Goal: Transaction & Acquisition: Purchase product/service

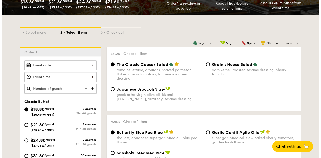
scroll to position [100, 0]
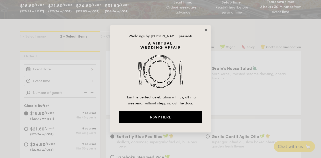
click at [206, 29] on icon at bounding box center [205, 30] width 3 height 3
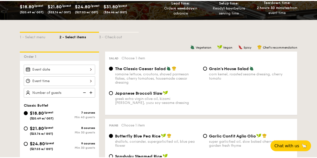
scroll to position [104, 0]
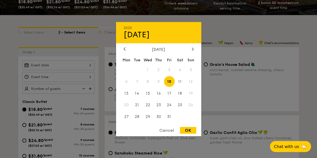
click at [64, 68] on div "2025 Oct [DATE] Tue Wed Thu Fri Sat Sun 1 2 3 4 5 6 7 8 9 10 11 12 13 14 15 16 …" at bounding box center [58, 65] width 72 height 10
click at [180, 81] on span "11" at bounding box center [180, 81] width 11 height 11
click at [192, 131] on div "OK" at bounding box center [188, 130] width 16 height 7
type input "[DATE]"
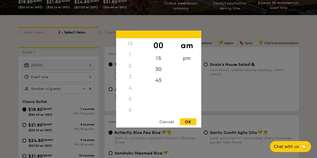
click at [77, 82] on div "12 1 2 3 4 5 6 7 8 9 10 11 00 15 30 45 am pm Cancel OK" at bounding box center [58, 77] width 72 height 10
click at [191, 120] on div "OK" at bounding box center [188, 121] width 16 height 7
click at [89, 81] on div "11:00AM 12 1 2 3 4 5 6 7 8 9 10 11 00 15 30 45 am pm Cancel OK" at bounding box center [58, 77] width 72 height 10
drag, startPoint x: 132, startPoint y: 92, endPoint x: 129, endPoint y: 129, distance: 36.3
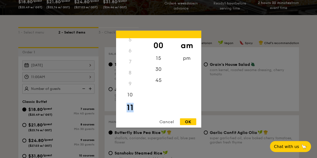
click at [130, 127] on div "12 1 2 3 4 5 6 7 8 9 10 11 00 15 30 45 am pm Cancel OK" at bounding box center [158, 79] width 85 height 97
click at [168, 122] on div "Cancel" at bounding box center [166, 121] width 25 height 7
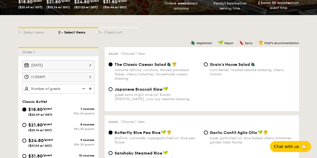
click at [74, 82] on div "11:00AM" at bounding box center [58, 77] width 72 height 10
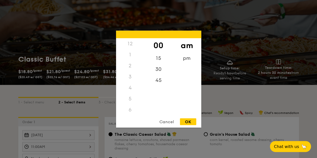
scroll to position [0, 0]
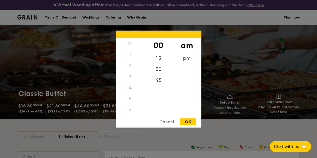
click at [129, 42] on div "12" at bounding box center [130, 43] width 28 height 11
click at [130, 42] on div "12" at bounding box center [130, 43] width 28 height 11
click at [186, 58] on div "pm" at bounding box center [187, 60] width 28 height 15
click at [130, 43] on div "12" at bounding box center [130, 45] width 28 height 15
click at [188, 122] on div "OK" at bounding box center [188, 121] width 16 height 7
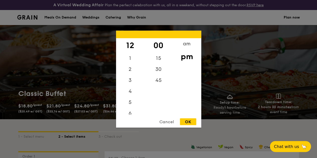
type input "12:00PM"
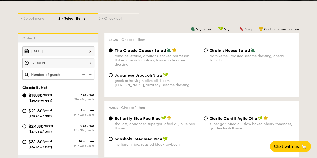
scroll to position [125, 0]
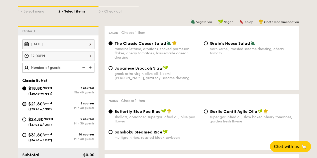
click at [25, 106] on input "$21.80 /guest ($23.76 w/ GST) 8 courses Min 30 guests" at bounding box center [24, 104] width 4 height 4
radio input "true"
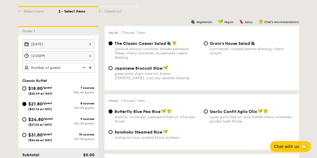
radio input "true"
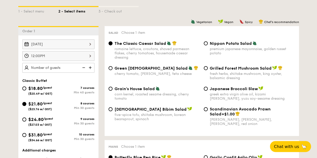
click at [89, 72] on img at bounding box center [91, 68] width 8 height 10
click at [90, 72] on img at bounding box center [91, 68] width 8 height 10
type input "30 guests"
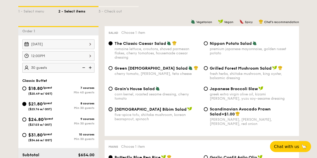
click at [111, 111] on input "Korean Bibim Salad five-spice tofu, shiitake mushroom, korean beansprout, spina…" at bounding box center [110, 109] width 4 height 4
radio input "true"
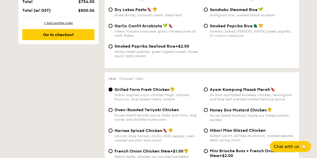
scroll to position [326, 0]
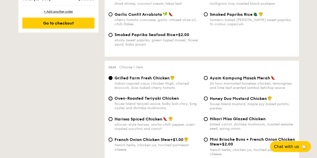
click at [110, 100] on input "Oven-Roasted Teriyaki Chicken house-blend teriyaki sauce, baby bok choy, king o…" at bounding box center [110, 98] width 4 height 4
radio input "true"
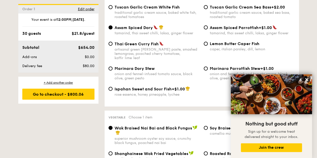
scroll to position [601, 0]
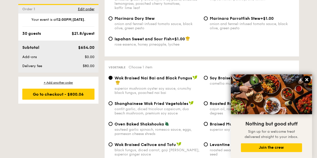
click at [308, 80] on icon at bounding box center [306, 79] width 5 height 5
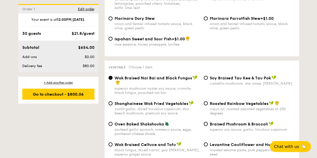
scroll to position [626, 0]
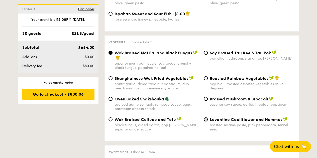
click at [207, 119] on input "Levantine Cauliflower and Hummus roasted sesame paste, pink peppercorn, fennel …" at bounding box center [206, 120] width 4 height 4
radio input "true"
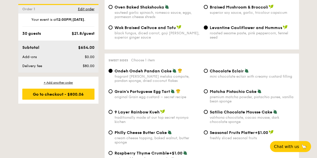
scroll to position [727, 0]
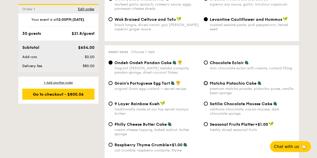
click at [206, 83] on input "Matcha Pistachio Cake premium matcha powder, pistachio puree, vanilla bean spon…" at bounding box center [206, 83] width 4 height 4
radio input "true"
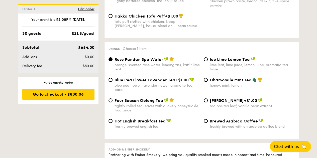
scroll to position [952, 0]
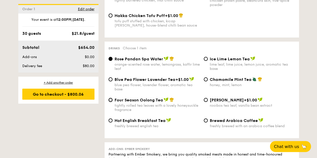
click at [111, 102] on input "Four Season Oolong Tea tightly rolled tea leaves with a lovely honeysuckle frag…" at bounding box center [110, 100] width 4 height 4
radio input "true"
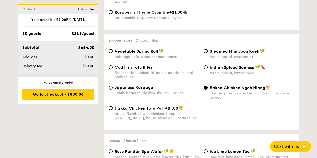
scroll to position [852, 0]
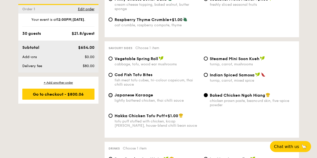
click at [112, 97] on input "Japanese Karaage lightly battered chicken, thai chilli sauce" at bounding box center [110, 95] width 4 height 4
radio input "true"
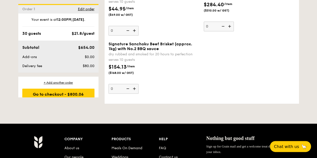
scroll to position [1151, 0]
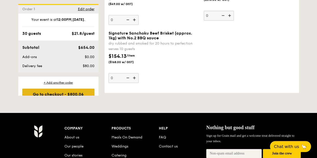
click at [67, 91] on div "Go to checkout - $800.06" at bounding box center [58, 94] width 72 height 11
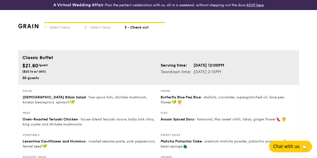
click at [288, 145] on span "Chat with us" at bounding box center [286, 146] width 26 height 5
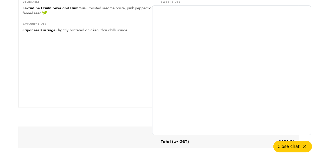
scroll to position [125, 0]
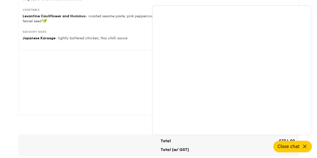
click at [296, 147] on span "Close chat" at bounding box center [288, 146] width 22 height 5
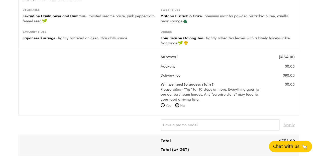
click at [179, 107] on input "No" at bounding box center [177, 105] width 4 height 4
radio input "true"
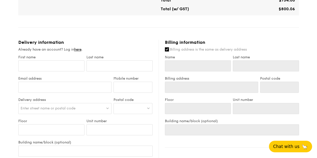
scroll to position [276, 0]
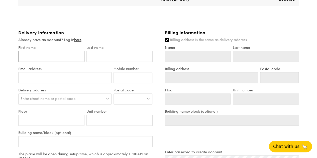
click at [73, 58] on input "First name" at bounding box center [51, 56] width 66 height 11
type input "may"
type input "tan"
type input "[EMAIL_ADDRESS][DOMAIN_NAME]"
type input "91111141"
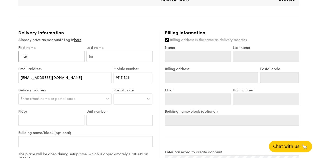
type input "may"
type input "tan"
click at [81, 102] on div "Enter street name or postal code" at bounding box center [64, 98] width 93 height 11
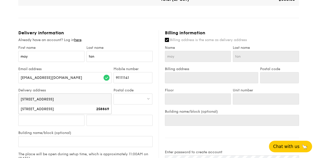
type input "[STREET_ADDRESS]"
click at [139, 103] on div at bounding box center [133, 98] width 39 height 11
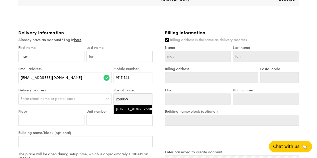
type input "258869"
click at [136, 112] on div "[STREET_ADDRESS]" at bounding box center [129, 109] width 26 height 5
type input "[STREET_ADDRESS]"
type input "258869"
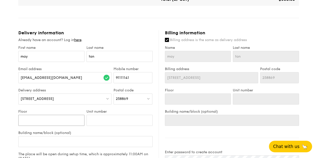
click at [61, 125] on input "Floor" at bounding box center [51, 120] width 66 height 11
type input "0"
type input "01"
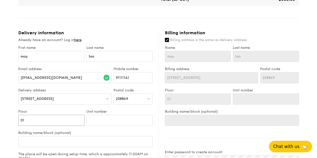
type input "01"
click at [103, 126] on input "Unit number" at bounding box center [119, 120] width 66 height 11
type input "0"
type input "01"
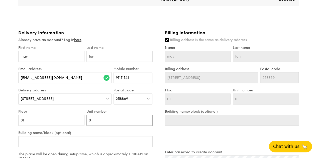
type input "01"
click at [97, 146] on input "Building name/block (optional)" at bounding box center [85, 141] width 134 height 11
type input "U"
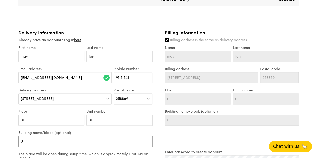
type input "Un"
type input "Uni"
type input "Unit"
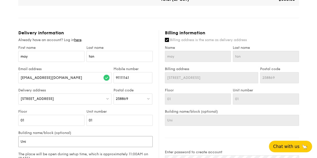
type input "Unit"
type input "Unit 8"
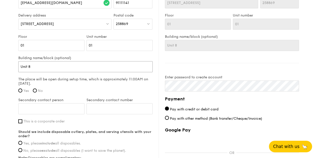
scroll to position [351, 0]
type input "Unit 8"
click at [21, 92] on input "Yes" at bounding box center [20, 90] width 4 height 4
radio input "true"
click at [43, 113] on input "Secondary contact person" at bounding box center [51, 108] width 66 height 11
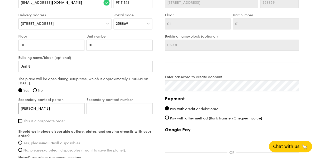
type input "[PERSON_NAME]"
click at [107, 111] on input "Secondary contact number" at bounding box center [119, 108] width 66 height 11
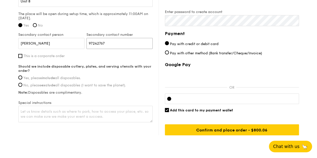
scroll to position [426, 0]
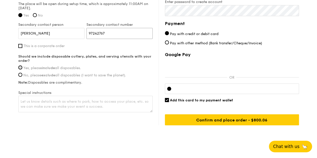
type input "97242767"
click at [21, 69] on input "Yes, please include all disposables." at bounding box center [20, 67] width 4 height 4
radio input "true"
click at [62, 106] on textarea at bounding box center [85, 104] width 134 height 17
type textarea "v"
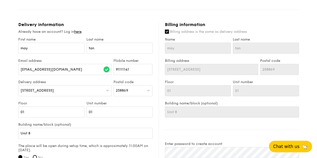
scroll to position [286, 0]
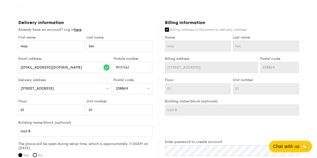
type textarea "once you enter [GEOGRAPHIC_DATA], visitors lot available . Please ring [PERSON_…"
click at [179, 50] on input "may" at bounding box center [198, 46] width 66 height 11
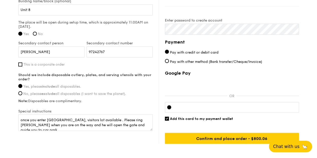
scroll to position [436, 0]
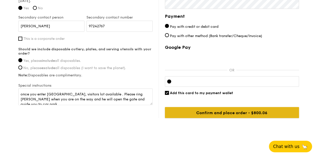
click at [228, 112] on input "Confirm and place order - $800.06" at bounding box center [232, 112] width 134 height 11
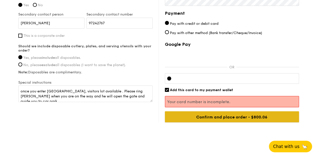
click at [222, 114] on input "Confirm and place order - $800.06" at bounding box center [232, 116] width 134 height 11
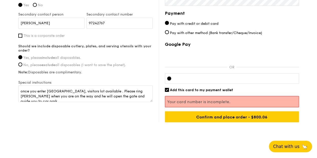
click at [273, 79] on div at bounding box center [232, 78] width 134 height 11
drag, startPoint x: 129, startPoint y: 128, endPoint x: 106, endPoint y: 134, distance: 24.2
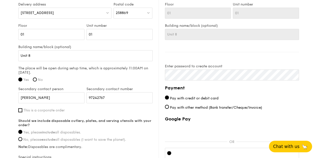
scroll to position [411, 0]
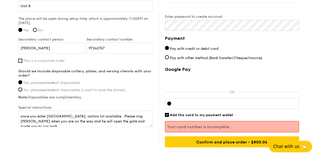
click at [153, 61] on div "Delivery information Already have an account? Log in here . First name may Last…" at bounding box center [88, 12] width 140 height 234
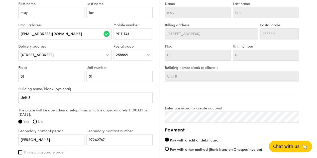
scroll to position [318, 0]
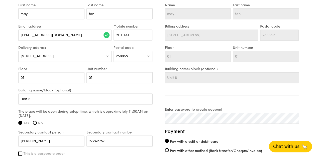
click at [153, 61] on div "Postal code 258869" at bounding box center [133, 56] width 41 height 21
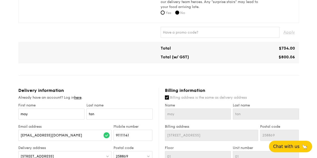
click at [153, 59] on div "Total $734.00 Total (w/ GST) $800.06" at bounding box center [158, 53] width 277 height 14
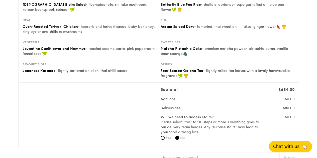
click at [153, 61] on div "Vegetable Levantine Cauliflower and Hummus - roasted sesame paste, pink pepperc…" at bounding box center [159, 51] width 276 height 22
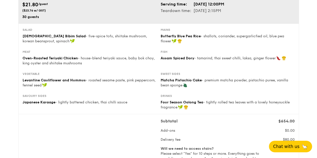
scroll to position [0, 0]
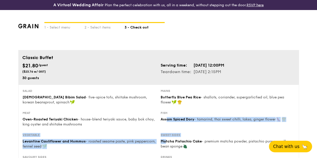
click at [168, 114] on div "Salad Korean Bibim Salad - five-spice tofu, shiitake mushroom, korean beansprou…" at bounding box center [158, 130] width 281 height 91
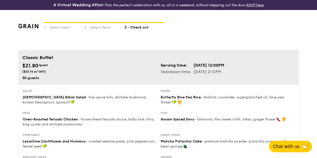
click at [172, 93] on div "Mains" at bounding box center [228, 91] width 134 height 4
drag, startPoint x: 172, startPoint y: 86, endPoint x: 171, endPoint y: 79, distance: 6.6
click at [172, 81] on div "Classic Buffet $21.80 /guest ($23.76 w/ GST) 30 guests Serving time: [DATE] 12:…" at bounding box center [158, 67] width 281 height 35
click at [171, 79] on div "Classic Buffet $21.80 /guest ($23.76 w/ GST) 30 guests Serving time: [DATE] 12:…" at bounding box center [158, 145] width 281 height 191
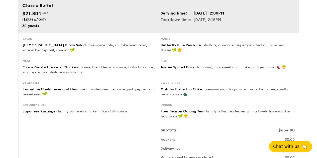
click at [170, 79] on div "Classic Buffet $21.80 /guest ($23.76 w/ GST) 30 guests Serving time: [DATE] 12:…" at bounding box center [158, 93] width 281 height 191
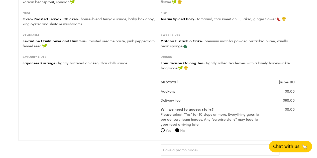
click at [170, 79] on div "Subtotal $654.00 Add-ons $0.00 Delivery fee $80.00 Will we need to access stair…" at bounding box center [158, 107] width 281 height 65
click at [169, 79] on div "Subtotal $654.00 Add-ons $0.00 Delivery fee $80.00 Will we need to access stair…" at bounding box center [158, 107] width 281 height 65
click at [168, 78] on div "Classic Buffet $21.80 /guest ($23.76 w/ GST) 30 guests Serving time: [DATE] 12:…" at bounding box center [158, 45] width 281 height 191
click at [168, 75] on div "Salad Korean Bibim Salad - five-spice tofu, shiitake mushroom, korean beansprou…" at bounding box center [158, 29] width 281 height 91
click at [168, 78] on div "Classic Buffet $21.80 /guest ($23.76 w/ GST) 30 guests Serving time: [DATE] 12:…" at bounding box center [158, 45] width 281 height 191
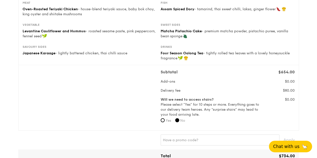
click at [168, 78] on div "Subtotal $654.00 Add-ons $0.00 Delivery fee $80.00 Will we need to access stair…" at bounding box center [228, 97] width 134 height 57
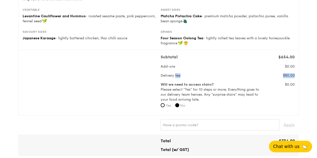
click at [168, 78] on span "Delivery fee" at bounding box center [171, 75] width 20 height 4
drag, startPoint x: 168, startPoint y: 78, endPoint x: 152, endPoint y: 79, distance: 15.8
click at [164, 78] on span "Delivery fee" at bounding box center [171, 75] width 20 height 4
click at [136, 78] on div "Subtotal $654.00 Add-ons $0.00 Delivery fee $80.00 Will we need to access stair…" at bounding box center [159, 82] width 276 height 57
click at [129, 78] on div "Subtotal $654.00 Add-ons $0.00 Delivery fee $80.00 Will we need to access stair…" at bounding box center [159, 82] width 276 height 57
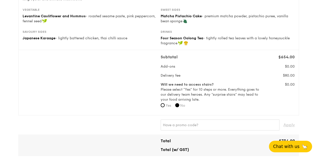
drag, startPoint x: 126, startPoint y: 78, endPoint x: 117, endPoint y: 80, distance: 8.7
click at [124, 79] on div "Subtotal $654.00 Add-ons $0.00 Delivery fee $80.00 Will we need to access stair…" at bounding box center [159, 82] width 276 height 57
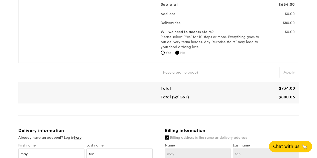
click at [116, 80] on div "Classic Buffet $21.80 /guest ($23.76 w/ GST) 30 guests Serving time: [DATE] 12:…" at bounding box center [158, 136] width 281 height 528
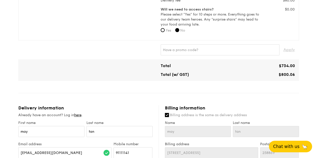
click at [113, 81] on div "Total $734.00 Total (w/ GST) $800.06" at bounding box center [158, 70] width 281 height 22
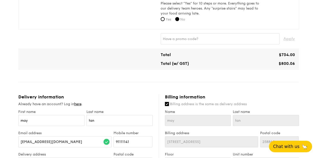
click at [113, 81] on div "Classic Buffet $21.80 /guest ($23.76 w/ GST) 30 guests Serving time: [DATE] 12:…" at bounding box center [158, 103] width 281 height 528
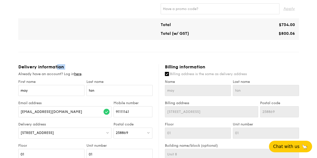
click at [113, 81] on div "Classic Buffet $21.80 /guest ($23.76 w/ GST) 30 guests Serving time: [DATE] 12:…" at bounding box center [158, 73] width 281 height 528
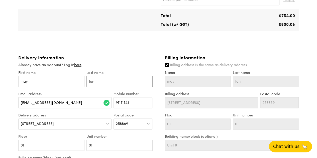
click at [113, 81] on input "tan" at bounding box center [119, 81] width 66 height 11
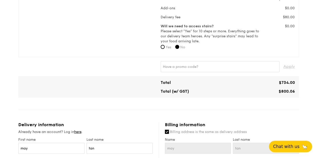
click at [113, 81] on div "Classic Buffet $21.80 /guest ($23.76 w/ GST) 30 guests Serving time: [DATE] 12:…" at bounding box center [158, 130] width 281 height 528
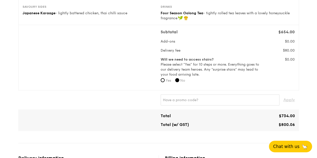
click at [113, 81] on div "Subtotal $654.00 Add-ons $0.00 Delivery fee $80.00 Will we need to access stair…" at bounding box center [159, 57] width 276 height 57
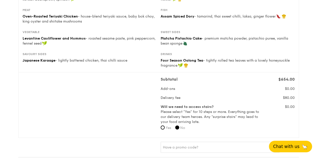
click at [113, 81] on div "Subtotal $654.00 Add-ons $0.00 Delivery fee $80.00 Will we need to access stair…" at bounding box center [159, 104] width 276 height 57
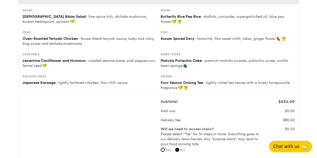
scroll to position [50, 0]
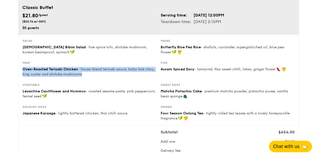
click at [113, 81] on div "Meat Oven-Roasted Teriyaki Chicken - house-blend teriyaki sauce, baby bok choy,…" at bounding box center [159, 72] width 276 height 22
click at [113, 82] on div "Meat Oven-Roasted Teriyaki Chicken - house-blend teriyaki sauce, baby bok choy,…" at bounding box center [159, 72] width 276 height 22
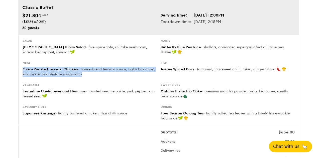
click at [113, 82] on div "Meat Oven-Roasted Teriyaki Chicken - house-blend teriyaki sauce, baby bok choy,…" at bounding box center [159, 72] width 276 height 22
click at [113, 81] on div "Meat Oven-Roasted Teriyaki Chicken - house-blend teriyaki sauce, baby bok choy,…" at bounding box center [159, 72] width 276 height 22
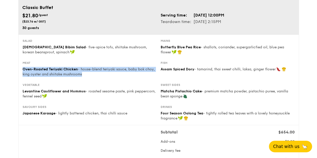
click at [114, 77] on div "Oven-Roasted Teriyaki Chicken - house-blend teriyaki sauce, baby bok choy, king…" at bounding box center [90, 72] width 134 height 10
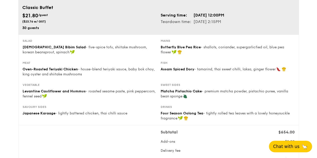
click at [114, 77] on div "Oven-Roasted Teriyaki Chicken - house-blend teriyaki sauce, baby bok choy, king…" at bounding box center [90, 72] width 134 height 10
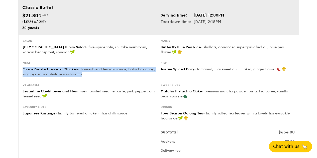
click at [114, 77] on div "Oven-Roasted Teriyaki Chicken - house-blend teriyaki sauce, baby bok choy, king…" at bounding box center [90, 72] width 134 height 10
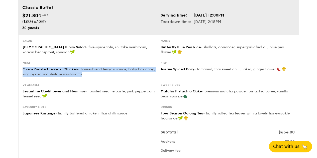
click at [114, 77] on div "Oven-Roasted Teriyaki Chicken - house-blend teriyaki sauce, baby bok choy, king…" at bounding box center [90, 72] width 134 height 10
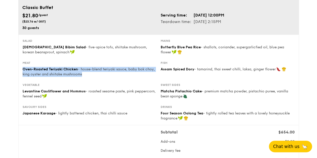
click at [114, 77] on div "Oven-Roasted Teriyaki Chicken - house-blend teriyaki sauce, baby bok choy, king…" at bounding box center [90, 72] width 134 height 10
click at [115, 77] on div "Oven-Roasted Teriyaki Chicken - house-blend teriyaki sauce, baby bok choy, king…" at bounding box center [90, 72] width 134 height 10
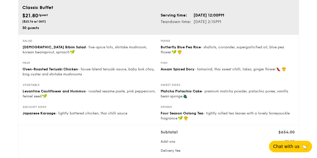
click at [115, 77] on div "Oven-Roasted Teriyaki Chicken - house-blend teriyaki sauce, baby bok choy, king…" at bounding box center [90, 72] width 134 height 10
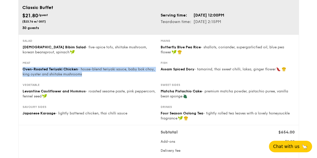
click at [115, 77] on div "Oven-Roasted Teriyaki Chicken - house-blend teriyaki sauce, baby bok choy, king…" at bounding box center [90, 72] width 134 height 10
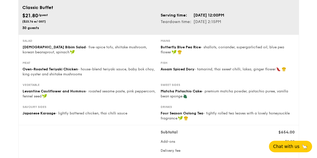
drag, startPoint x: 116, startPoint y: 145, endPoint x: 158, endPoint y: 153, distance: 42.8
click at [260, 146] on div "Subtotal $654.00 Add-ons $0.00 Delivery fee $80.00 Will we need to access stair…" at bounding box center [158, 157] width 281 height 65
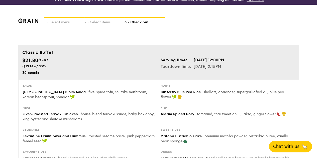
drag, startPoint x: 292, startPoint y: -6, endPoint x: 297, endPoint y: -19, distance: 13.6
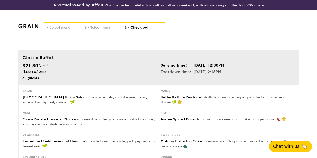
click at [212, 47] on div "1 - Select menu 2 - Select items 3 - Check out" at bounding box center [158, 30] width 281 height 40
drag, startPoint x: 212, startPoint y: 47, endPoint x: 316, endPoint y: 53, distance: 104.7
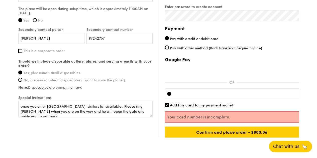
scroll to position [426, 0]
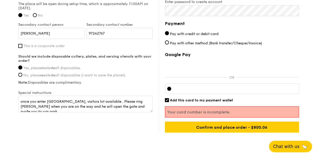
drag, startPoint x: 187, startPoint y: 59, endPoint x: 118, endPoint y: 89, distance: 75.3
drag, startPoint x: 118, startPoint y: 89, endPoint x: 312, endPoint y: 34, distance: 201.6
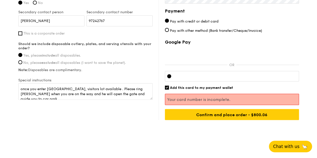
scroll to position [444, 0]
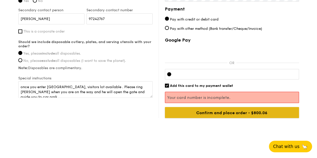
drag, startPoint x: 238, startPoint y: 114, endPoint x: 223, endPoint y: 114, distance: 15.0
drag, startPoint x: 223, startPoint y: 114, endPoint x: 208, endPoint y: 112, distance: 15.2
click at [208, 112] on input "Confirm and place order - $800.06" at bounding box center [232, 112] width 134 height 11
click at [208, 111] on input "Confirm and place order - $800.06" at bounding box center [232, 112] width 134 height 11
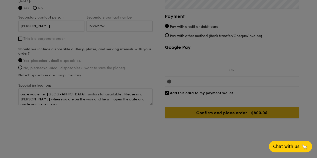
click at [208, 111] on input "Confirm and place order - $800.06" at bounding box center [232, 112] width 134 height 11
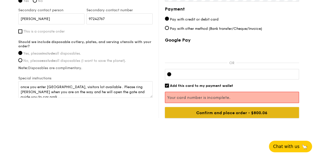
click at [208, 111] on input "Confirm and place order - $800.06" at bounding box center [232, 112] width 134 height 11
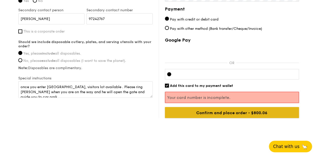
click at [208, 111] on input "Confirm and place order - $800.06" at bounding box center [232, 112] width 134 height 11
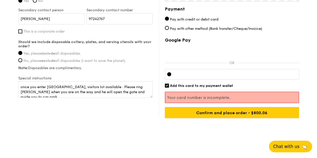
click at [256, 93] on div "Google Pay OR Add this card to my payment wallet Your card number is incomplete…" at bounding box center [232, 77] width 134 height 81
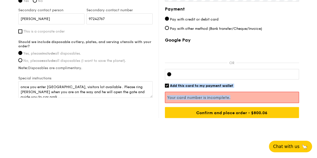
drag, startPoint x: 293, startPoint y: 70, endPoint x: 320, endPoint y: 41, distance: 39.3
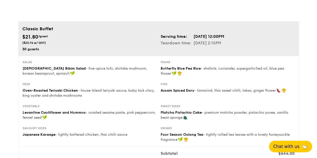
scroll to position [8, 0]
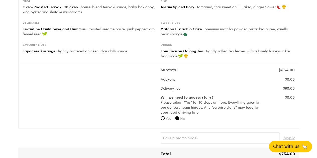
scroll to position [136, 0]
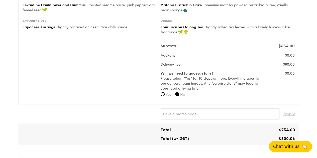
click at [316, 82] on div "1 - Select menu 2 - Select items 3 - Check out Classic Buffet $21.80 /guest ($2…" at bounding box center [158, 158] width 317 height 569
click at [316, 84] on div "1 - Select menu 2 - Select items 3 - Check out Classic Buffet $21.80 /guest ($2…" at bounding box center [158, 158] width 317 height 569
click at [310, 120] on div "1 - Select menu 2 - Select items 3 - Check out Classic Buffet $21.80 /guest ($2…" at bounding box center [158, 158] width 317 height 569
click at [310, 123] on div "1 - Select menu 2 - Select items 3 - Check out Classic Buffet $21.80 /guest ($2…" at bounding box center [158, 158] width 317 height 569
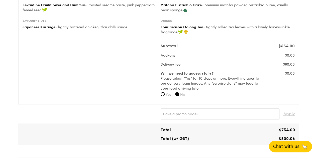
click at [310, 123] on div "1 - Select menu 2 - Select items 3 - Check out Classic Buffet $21.80 /guest ($2…" at bounding box center [158, 158] width 317 height 569
click at [259, 69] on div "Subtotal $654.00 Add-ons $0.00 Delivery fee $80.00 Will we need to access stair…" at bounding box center [228, 71] width 134 height 57
click at [257, 67] on div "Delivery fee" at bounding box center [210, 64] width 103 height 5
click at [257, 69] on div "Subtotal $654.00 Add-ons $0.00 Delivery fee $80.00 Will we need to access stair…" at bounding box center [228, 71] width 134 height 57
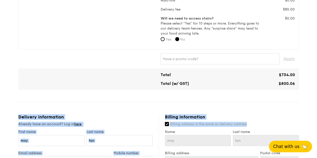
click at [193, 81] on div "Classic Buffet $21.80 /guest ($23.76 w/ GST) 30 guests Serving time: [DATE] 12:…" at bounding box center [158, 123] width 281 height 528
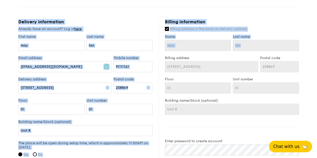
click at [141, 81] on label "Postal code" at bounding box center [133, 79] width 39 height 4
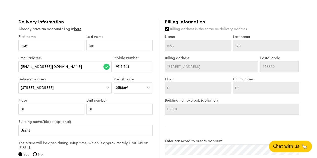
drag, startPoint x: 204, startPoint y: 80, endPoint x: 252, endPoint y: 42, distance: 60.6
click at [225, 74] on div "Billing address [STREET_ADDRESS]" at bounding box center [211, 66] width 95 height 21
drag, startPoint x: 252, startPoint y: 42, endPoint x: 261, endPoint y: 34, distance: 12.1
click at [256, 37] on div "Billing address is the same as delivery address Name may Last name tan Billing …" at bounding box center [232, 71] width 134 height 88
drag, startPoint x: 261, startPoint y: 34, endPoint x: 264, endPoint y: 33, distance: 3.2
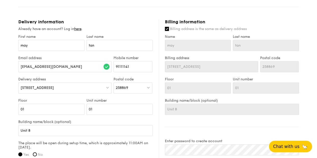
click at [261, 32] on label "Billing address is the same as delivery address" at bounding box center [232, 29] width 134 height 5
click at [169, 31] on input "Billing address is the same as delivery address" at bounding box center [167, 29] width 4 height 4
click at [272, 32] on label "Billing address is the same as delivery address" at bounding box center [232, 29] width 134 height 5
click at [169, 31] on input "Billing address is the same as delivery address" at bounding box center [167, 29] width 4 height 4
click at [273, 32] on label "Billing address is the same as delivery address" at bounding box center [232, 29] width 134 height 5
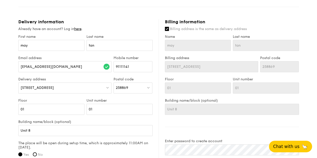
click at [169, 31] on input "Billing address is the same as delivery address" at bounding box center [167, 29] width 4 height 4
click at [273, 32] on label "Billing address is the same as delivery address" at bounding box center [232, 29] width 134 height 5
click at [169, 31] on input "Billing address is the same as delivery address" at bounding box center [167, 29] width 4 height 4
checkbox input "true"
drag, startPoint x: 280, startPoint y: 31, endPoint x: 301, endPoint y: 30, distance: 21.3
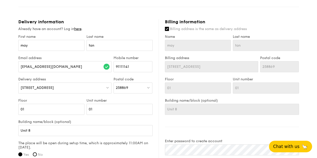
click at [302, 30] on div "1 - Select menu 2 - Select items 3 - Check out Classic Buffet $21.80 /guest ($2…" at bounding box center [158, 7] width 289 height 569
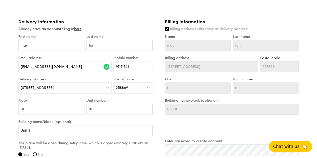
click at [302, 30] on div "1 - Select menu 2 - Select items 3 - Check out Classic Buffet $21.80 /guest ($2…" at bounding box center [158, 7] width 289 height 569
click at [302, 29] on div "1 - Select menu 2 - Select items 3 - Check out Classic Buffet $21.80 /guest ($2…" at bounding box center [158, 7] width 289 height 569
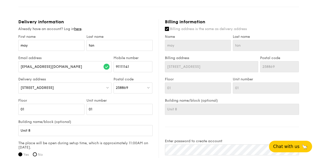
click at [302, 29] on div "1 - Select menu 2 - Select items 3 - Check out Classic Buffet $21.80 /guest ($2…" at bounding box center [158, 7] width 289 height 569
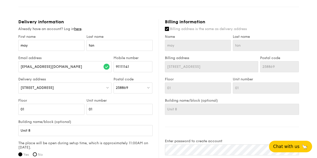
click at [302, 29] on div "1 - Select menu 2 - Select items 3 - Check out Classic Buffet $21.80 /guest ($2…" at bounding box center [158, 7] width 289 height 569
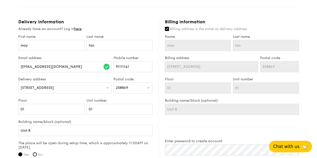
click at [302, 29] on div "1 - Select menu 2 - Select items 3 - Check out Classic Buffet $21.80 /guest ($2…" at bounding box center [158, 7] width 289 height 569
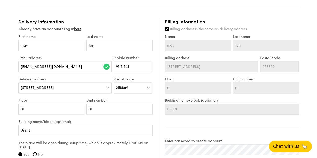
click at [302, 29] on div "1 - Select menu 2 - Select items 3 - Check out Classic Buffet $21.80 /guest ($2…" at bounding box center [158, 7] width 289 height 569
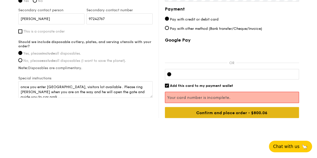
drag, startPoint x: 273, startPoint y: 84, endPoint x: 249, endPoint y: 111, distance: 36.4
click at [262, 98] on div "Google Pay OR Add this card to my payment wallet Your card number is incomplete…" at bounding box center [232, 77] width 134 height 81
drag, startPoint x: 249, startPoint y: 111, endPoint x: 247, endPoint y: 113, distance: 2.7
click at [247, 113] on input "Confirm and place order - $800.06" at bounding box center [232, 112] width 134 height 11
click at [245, 114] on input "Confirm and place order - $800.06" at bounding box center [232, 112] width 134 height 11
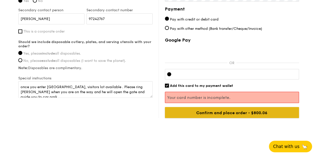
click at [245, 113] on input "Confirm and place order - $800.06" at bounding box center [232, 112] width 134 height 11
click at [245, 112] on input "Confirm and place order - $800.06" at bounding box center [232, 112] width 134 height 11
click at [245, 111] on input "Confirm and place order - $800.06" at bounding box center [232, 112] width 134 height 11
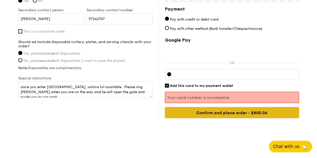
click at [245, 111] on input "Confirm and place order - $800.06" at bounding box center [232, 112] width 134 height 11
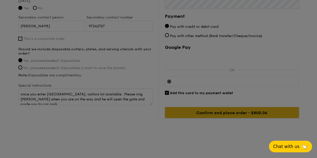
click at [245, 111] on input "Confirm and place order - $800.06" at bounding box center [232, 112] width 134 height 11
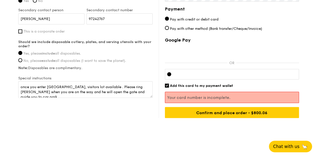
click at [257, 72] on div at bounding box center [232, 74] width 134 height 11
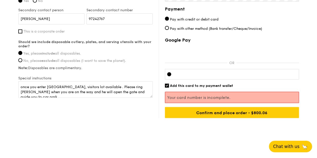
click at [256, 72] on div at bounding box center [232, 74] width 134 height 11
drag, startPoint x: 256, startPoint y: 72, endPoint x: 245, endPoint y: 71, distance: 11.0
click at [256, 72] on div at bounding box center [232, 74] width 134 height 11
drag, startPoint x: 174, startPoint y: 67, endPoint x: 0, endPoint y: 96, distance: 176.3
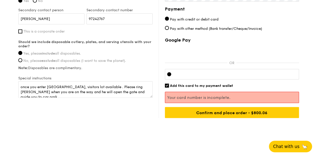
drag, startPoint x: 0, startPoint y: 106, endPoint x: 29, endPoint y: 142, distance: 46.0
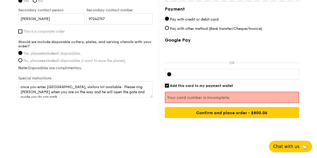
drag, startPoint x: 90, startPoint y: 150, endPoint x: 148, endPoint y: 148, distance: 57.7
drag, startPoint x: 148, startPoint y: 148, endPoint x: 154, endPoint y: 148, distance: 6.0
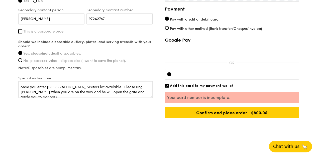
drag, startPoint x: 168, startPoint y: 147, endPoint x: 192, endPoint y: 144, distance: 24.5
drag, startPoint x: 215, startPoint y: 126, endPoint x: 217, endPoint y: 121, distance: 5.3
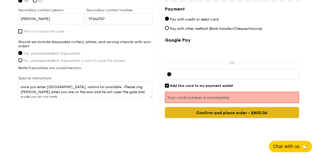
drag, startPoint x: 219, startPoint y: 118, endPoint x: 223, endPoint y: 114, distance: 5.8
click at [223, 114] on input "Confirm and place order - $800.06" at bounding box center [232, 112] width 134 height 11
click at [223, 113] on input "Confirm and place order - $800.06" at bounding box center [232, 112] width 134 height 11
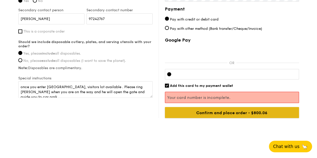
click at [223, 113] on input "Confirm and place order - $800.06" at bounding box center [232, 112] width 134 height 11
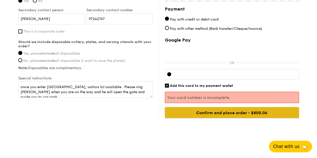
click at [223, 113] on input "Confirm and place order - $800.06" at bounding box center [232, 112] width 134 height 11
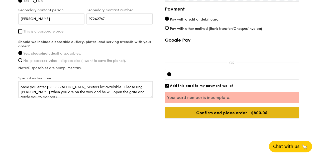
click at [223, 113] on input "Confirm and place order - $800.06" at bounding box center [232, 112] width 134 height 11
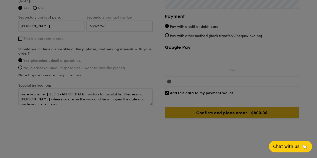
click at [223, 113] on input "Confirm and place order - $800.06" at bounding box center [232, 112] width 134 height 11
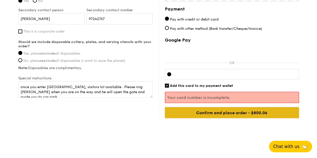
click at [223, 113] on input "Confirm and place order - $800.06" at bounding box center [232, 112] width 134 height 11
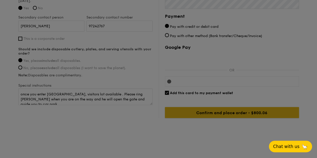
click at [223, 113] on input "Confirm and place order - $800.06" at bounding box center [232, 112] width 134 height 11
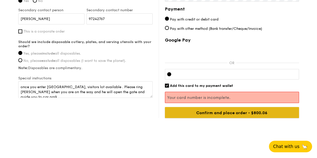
click at [223, 113] on input "Confirm and place order - $800.06" at bounding box center [232, 112] width 134 height 11
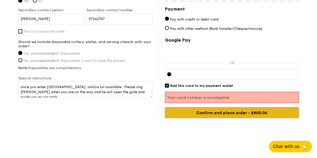
click at [223, 113] on input "Confirm and place order - $800.06" at bounding box center [232, 112] width 134 height 11
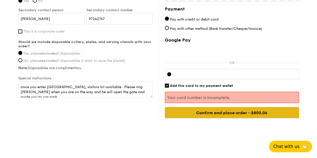
click at [223, 113] on input "Confirm and place order - $800.06" at bounding box center [232, 112] width 134 height 11
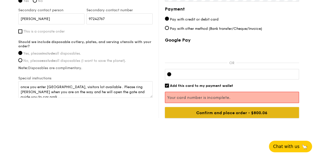
click at [223, 113] on input "Confirm and place order - $800.06" at bounding box center [232, 112] width 134 height 11
click at [225, 113] on input "Confirm and place order - $800.06" at bounding box center [232, 112] width 134 height 11
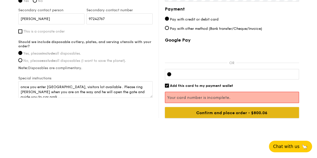
click at [225, 113] on input "Confirm and place order - $800.06" at bounding box center [232, 112] width 134 height 11
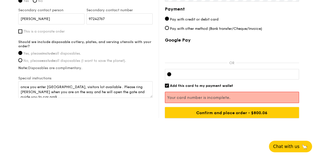
click at [216, 105] on div "Google Pay OR Add this card to my payment wallet Your card number is incomplete…" at bounding box center [232, 77] width 134 height 81
drag, startPoint x: 197, startPoint y: 68, endPoint x: 156, endPoint y: 5, distance: 75.1
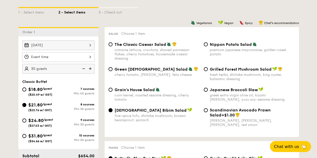
scroll to position [125, 0]
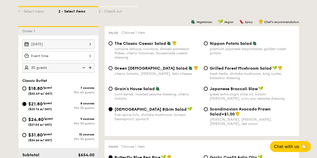
click at [74, 48] on div "[DATE]" at bounding box center [58, 44] width 72 height 10
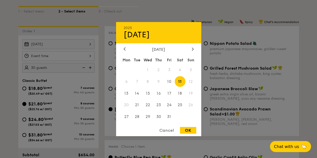
click at [170, 81] on span "11" at bounding box center [180, 81] width 11 height 11
click at [170, 90] on div "OK" at bounding box center [188, 130] width 16 height 7
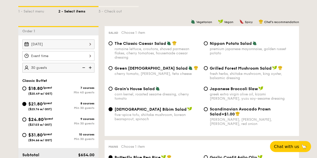
click at [75, 60] on div "12 1 2 3 4 5 6 7 8 9 10 11 00 15 30 45 am pm Cancel OK" at bounding box center [58, 56] width 72 height 10
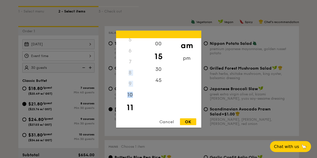
drag, startPoint x: 127, startPoint y: 74, endPoint x: 132, endPoint y: 102, distance: 28.1
click at [133, 90] on div "12 1 2 3 4 5 6 7 8 9 10 11" at bounding box center [130, 76] width 28 height 76
click at [170, 58] on div "pm" at bounding box center [187, 60] width 28 height 15
click at [131, 41] on div "12" at bounding box center [130, 45] width 28 height 15
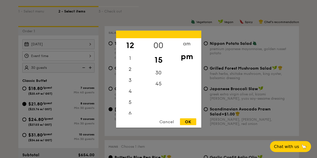
click at [157, 39] on div "00" at bounding box center [158, 45] width 28 height 15
click at [170, 90] on div "OK" at bounding box center [188, 121] width 16 height 7
type input "12:00PM"
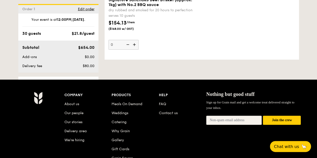
scroll to position [1128, 0]
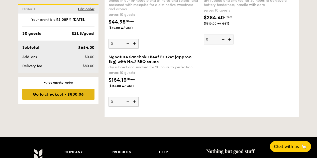
click at [76, 90] on div "Go to checkout - $800.06" at bounding box center [58, 94] width 72 height 11
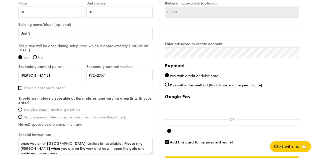
scroll to position [401, 0]
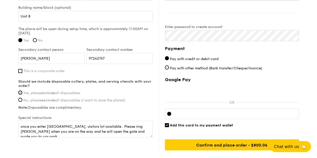
click at [21, 90] on input "Yes, please include all disposables." at bounding box center [20, 92] width 4 height 4
radio input "true"
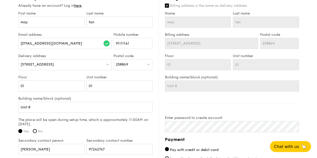
scroll to position [301, 0]
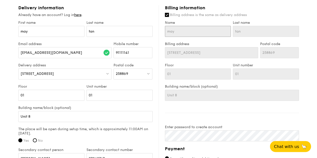
click at [170, 35] on input "may" at bounding box center [198, 31] width 66 height 11
drag, startPoint x: 191, startPoint y: 35, endPoint x: 162, endPoint y: 37, distance: 28.9
click at [162, 37] on div "Billing information Billing address is the same as delivery address Name may La…" at bounding box center [229, 128] width 140 height 246
click at [170, 36] on input "may" at bounding box center [198, 31] width 66 height 11
click at [170, 90] on div "Billing information Billing address is the same as delivery address Name may La…" at bounding box center [229, 128] width 140 height 246
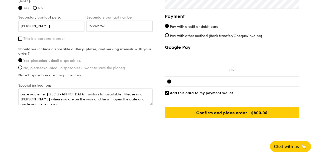
scroll to position [436, 0]
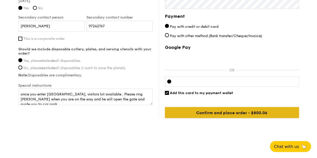
click at [170, 90] on input "Confirm and place order - $800.06" at bounding box center [232, 112] width 134 height 11
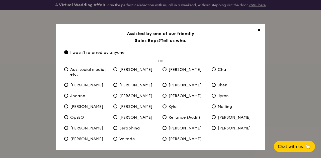
scroll to position [20, 0]
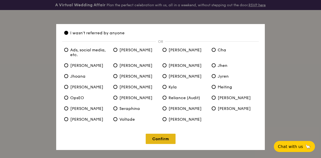
click at [164, 90] on link "Confirm" at bounding box center [161, 139] width 30 height 10
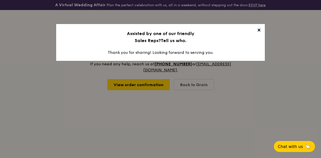
scroll to position [0, 0]
click at [170, 29] on span "✕" at bounding box center [258, 31] width 7 height 7
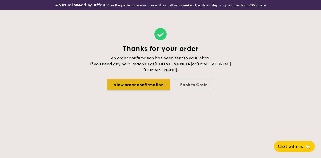
click at [137, 84] on link "View order confirmation" at bounding box center [138, 84] width 62 height 11
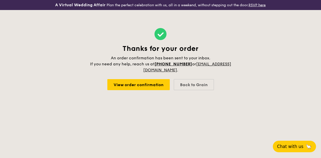
click at [170, 90] on span "Chat with us" at bounding box center [290, 146] width 26 height 5
